Goal: Information Seeking & Learning: Find specific fact

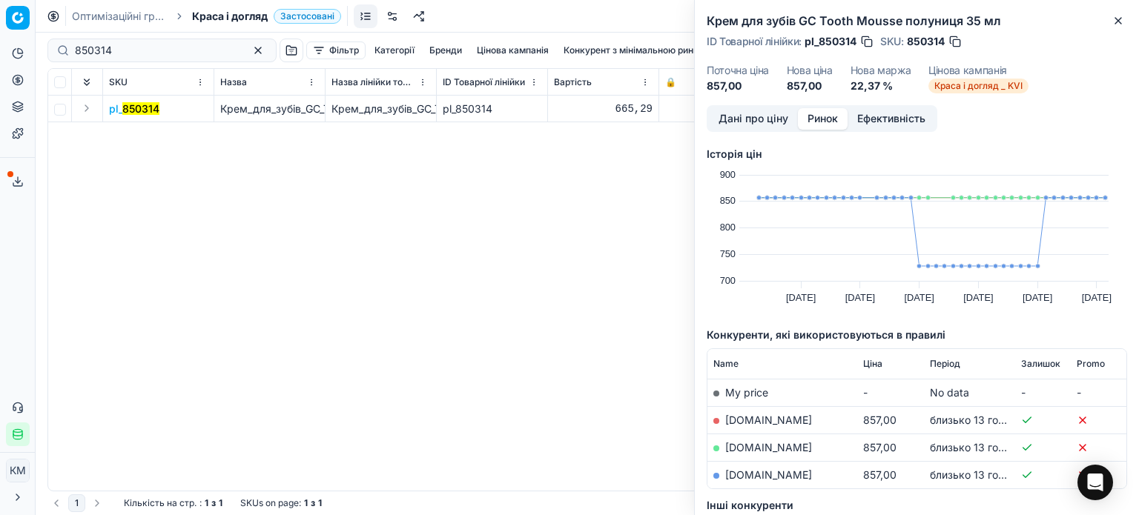
scroll to position [74, 0]
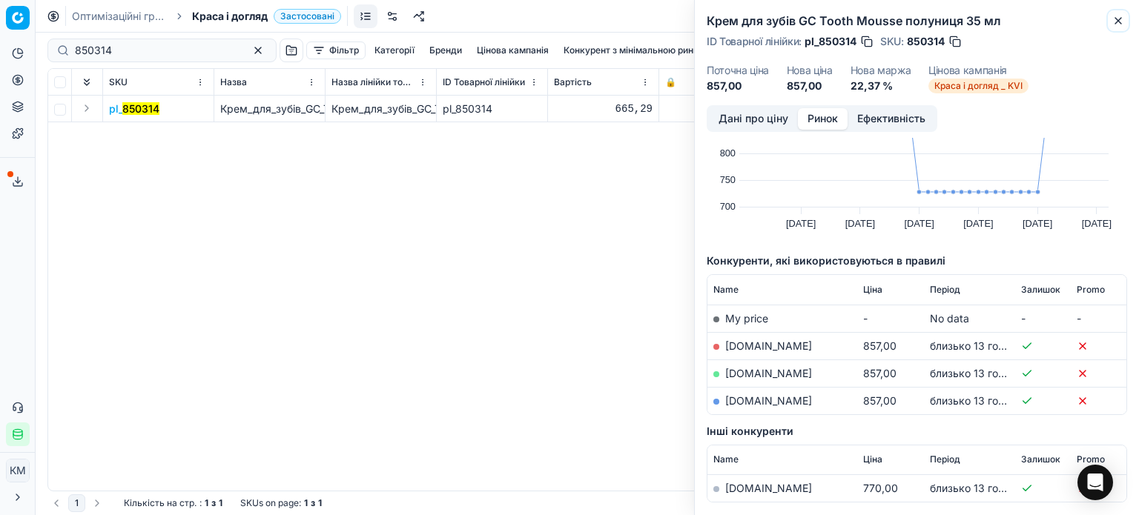
click at [1113, 24] on icon "button" at bounding box center [1118, 21] width 12 height 12
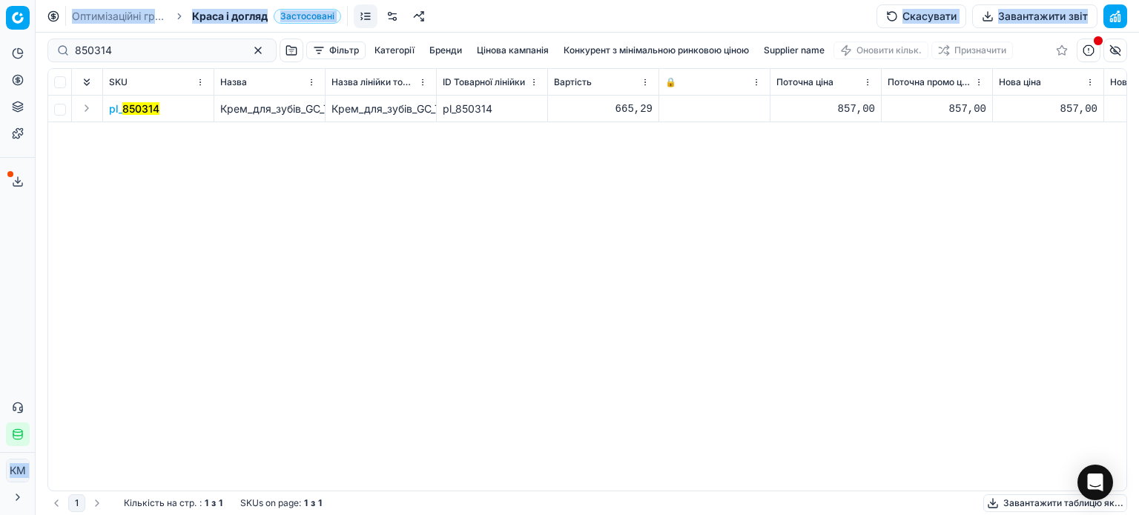
drag, startPoint x: 105, startPoint y: 53, endPoint x: 0, endPoint y: 42, distance: 105.9
click at [0, 42] on div "Pricing platform Аналітика Цінова оптимізація Асортимент продукції Шаблони Серв…" at bounding box center [569, 257] width 1139 height 515
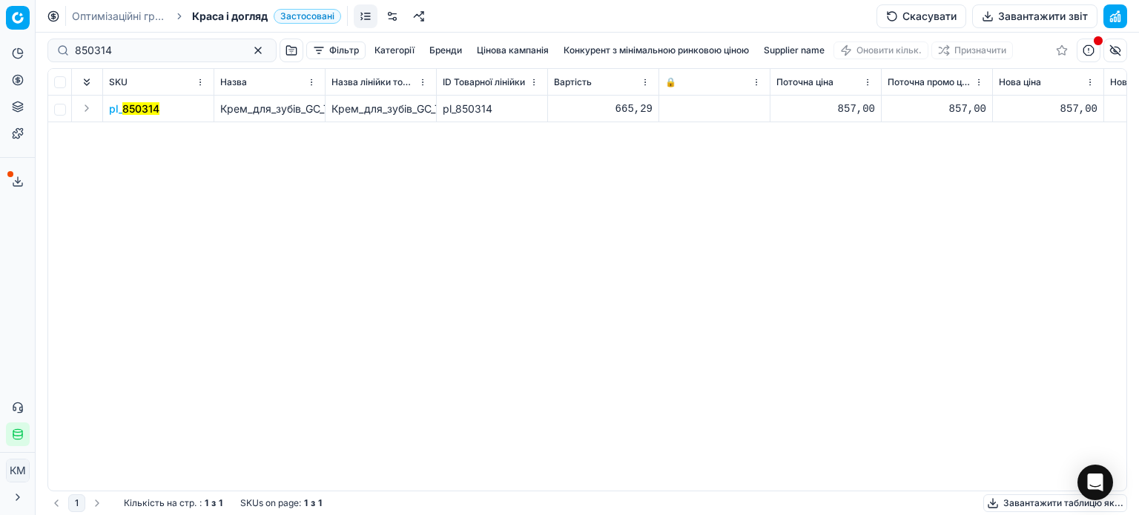
drag, startPoint x: 234, startPoint y: 382, endPoint x: 213, endPoint y: 97, distance: 285.5
click at [234, 380] on div "pl_ 850314 Крем_для_зубів_GC_Tooth_Mousse_полуниця_35_мл Крем_для_зубів_GC_Toot…" at bounding box center [587, 293] width 1078 height 395
drag, startPoint x: 124, startPoint y: 44, endPoint x: 7, endPoint y: 37, distance: 117.4
click at [7, 37] on div "Pricing platform Аналітика Цінова оптимізація Асортимент продукції Шаблони Серв…" at bounding box center [569, 257] width 1139 height 515
click at [214, 141] on div "pl_ 850314 Крем_для_зубів_GC_Tooth_Mousse_полуниця_35_мл Крем_для_зубів_GC_Toot…" at bounding box center [587, 293] width 1078 height 395
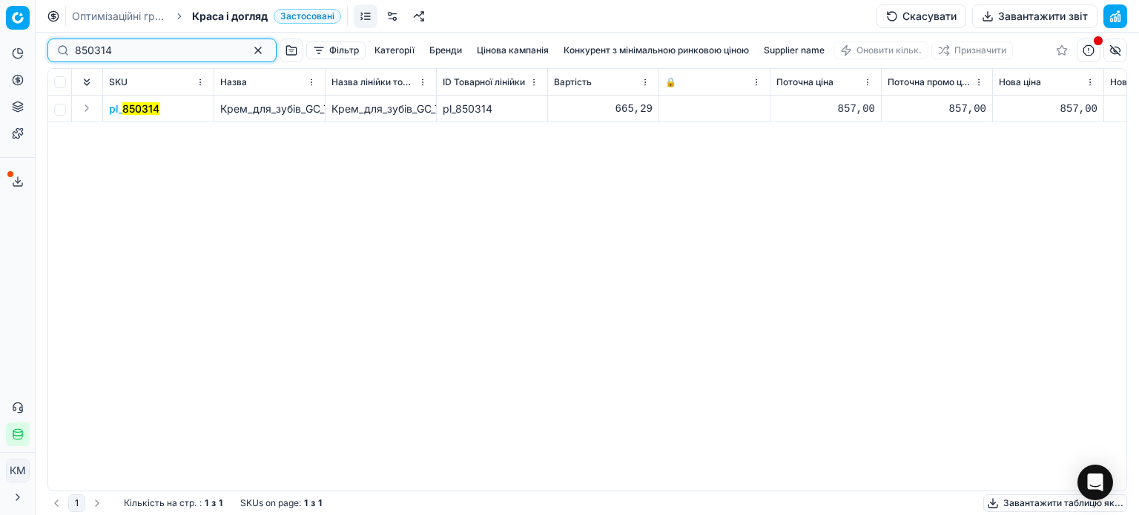
drag, startPoint x: 148, startPoint y: 51, endPoint x: 51, endPoint y: 47, distance: 97.2
click at [51, 47] on div "850314" at bounding box center [161, 51] width 229 height 24
drag, startPoint x: 110, startPoint y: 53, endPoint x: 16, endPoint y: 51, distance: 94.2
click at [16, 51] on div "Pricing platform Аналітика Цінова оптимізація Асортимент продукції Шаблони Серв…" at bounding box center [569, 257] width 1139 height 515
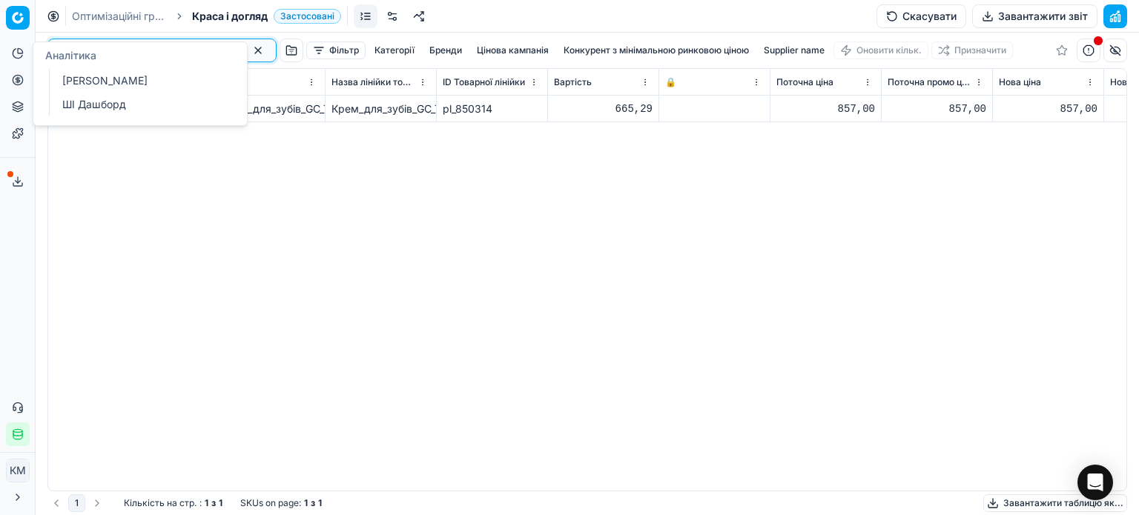
paste input "548775"
type input "548775"
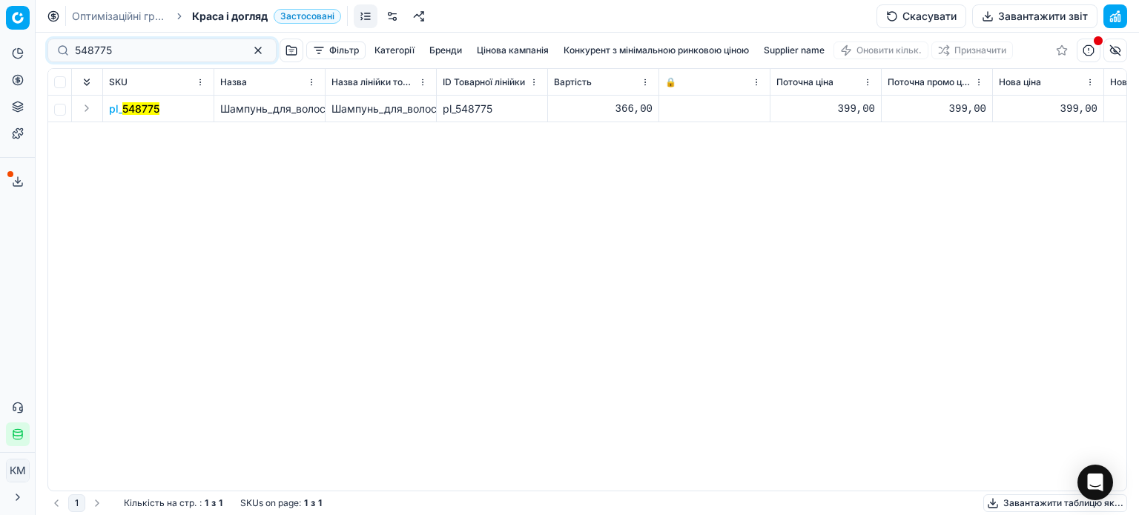
click at [160, 107] on td "pl_ 548775" at bounding box center [158, 109] width 111 height 27
click at [151, 109] on mark "548775" at bounding box center [140, 108] width 37 height 13
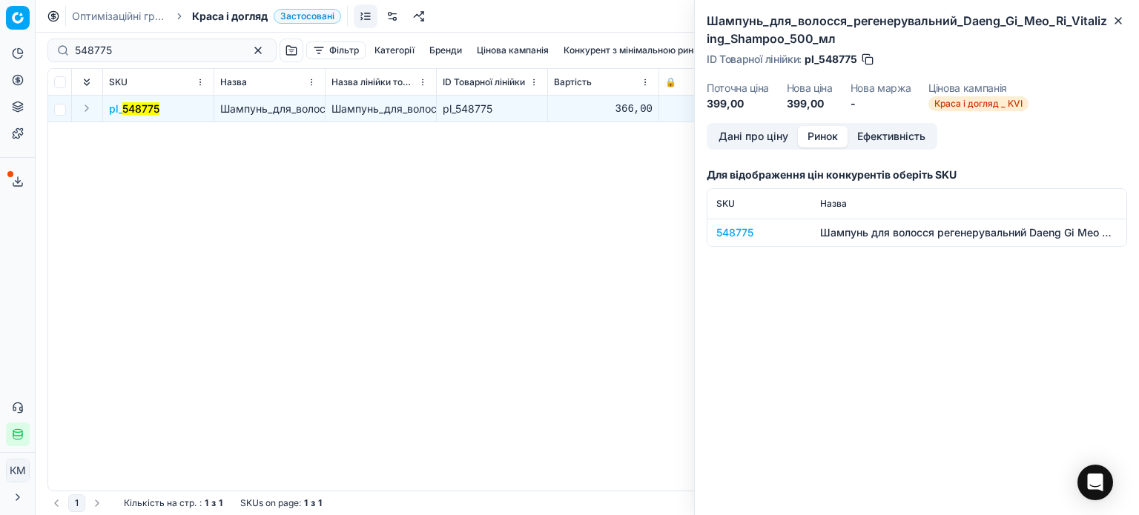
click at [816, 130] on button "Ринок" at bounding box center [823, 137] width 50 height 22
click at [748, 237] on div "548775" at bounding box center [759, 232] width 86 height 15
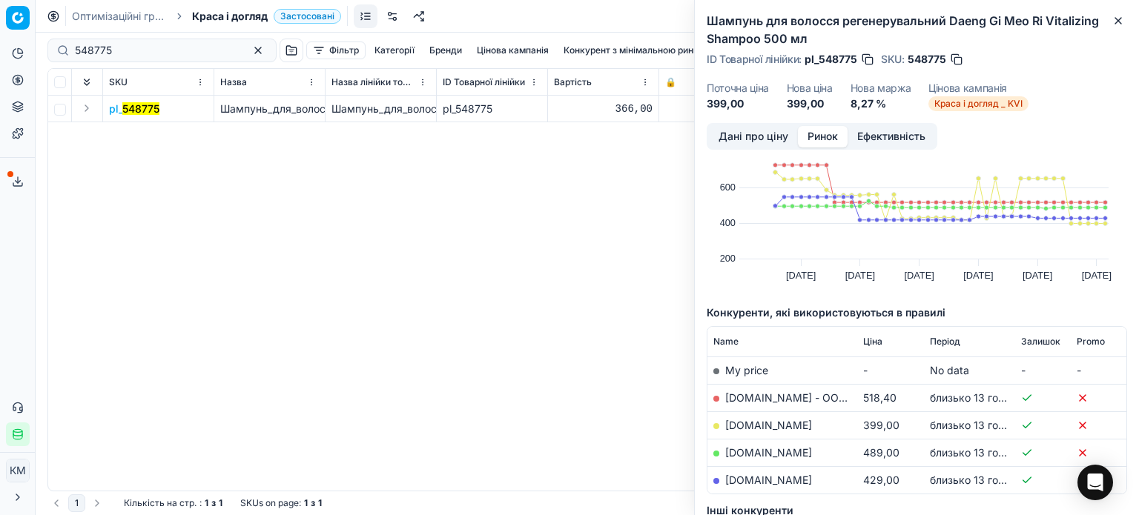
scroll to position [194, 0]
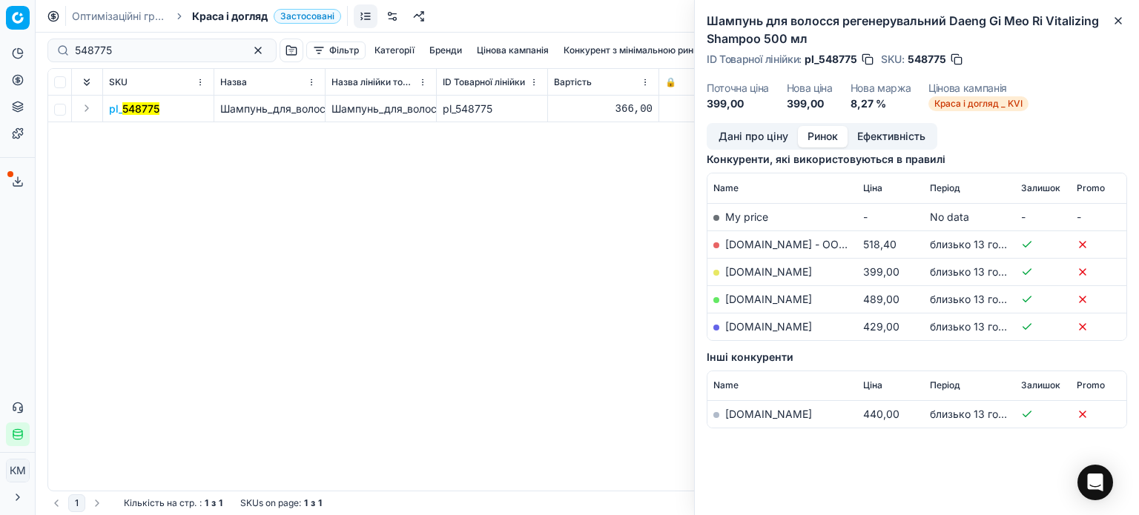
click at [731, 278] on td "[DOMAIN_NAME]" at bounding box center [782, 271] width 150 height 27
click at [733, 272] on link "[DOMAIN_NAME]" at bounding box center [768, 271] width 87 height 13
